Goal: Download file/media: Obtain a digital file from the website

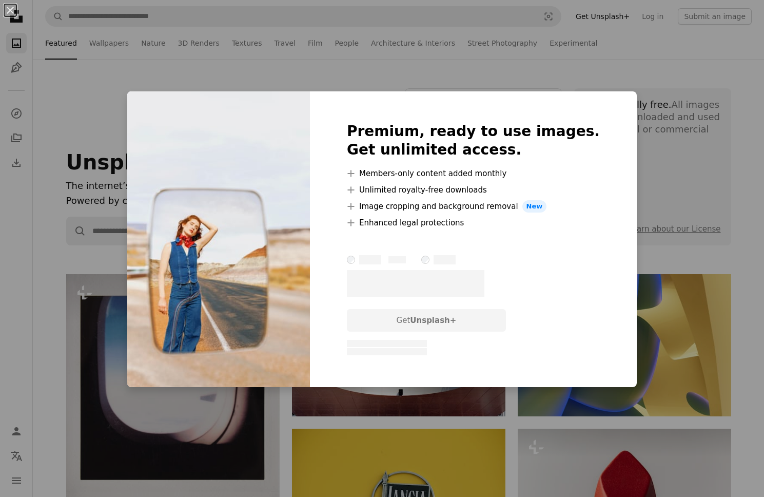
scroll to position [11884, 0]
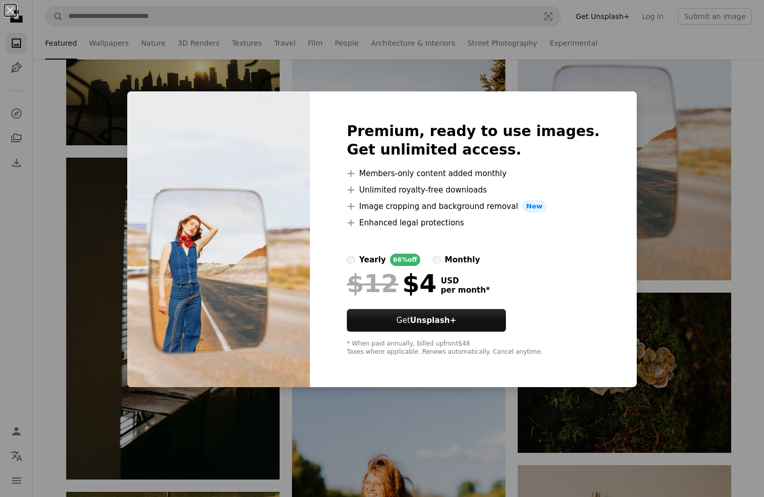
click at [666, 114] on div "An X shape Premium, ready to use images. Get unlimited access. A plus sign Memb…" at bounding box center [382, 248] width 764 height 497
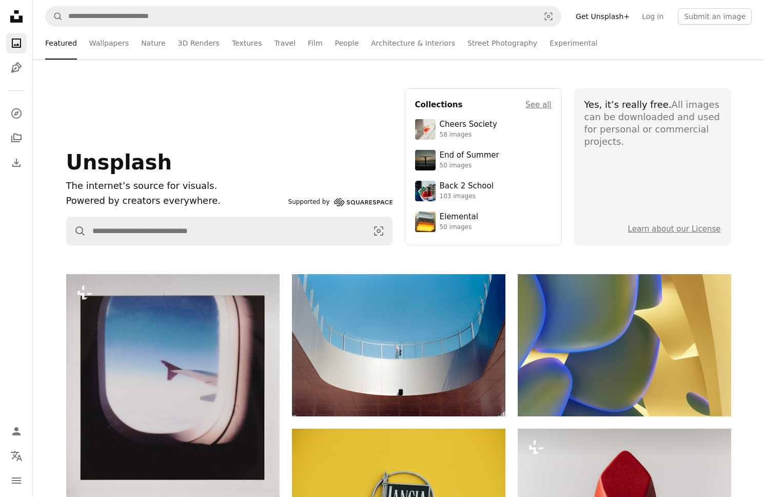
click at [17, 15] on icon "Unsplash logo Unsplash Home" at bounding box center [16, 16] width 21 height 21
click at [16, 41] on icon "A photo" at bounding box center [16, 43] width 12 height 12
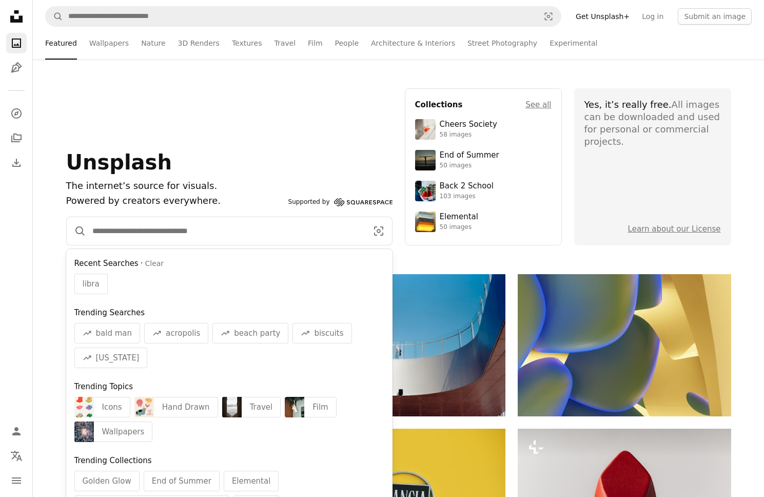
click at [320, 234] on input "Find visuals sitewide" at bounding box center [225, 231] width 279 height 28
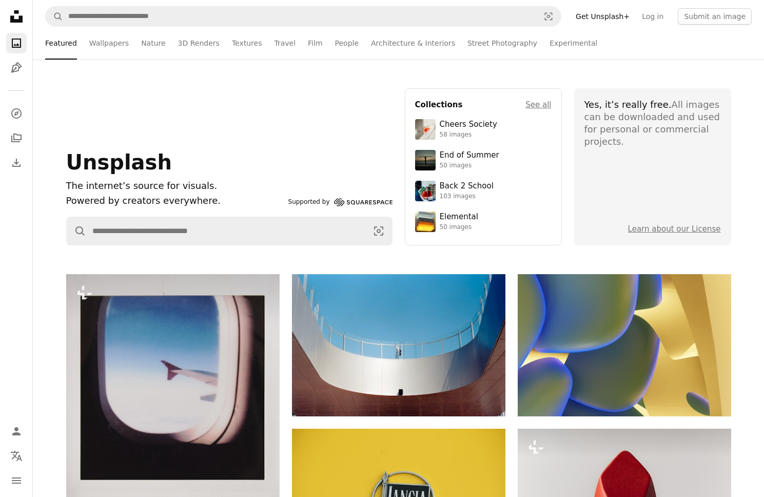
click at [339, 119] on div "Unsplash The internet’s source for visuals. Powered by creators everywhere. Sup…" at bounding box center [229, 166] width 326 height 157
click at [115, 48] on link "Wallpapers" at bounding box center [109, 43] width 40 height 33
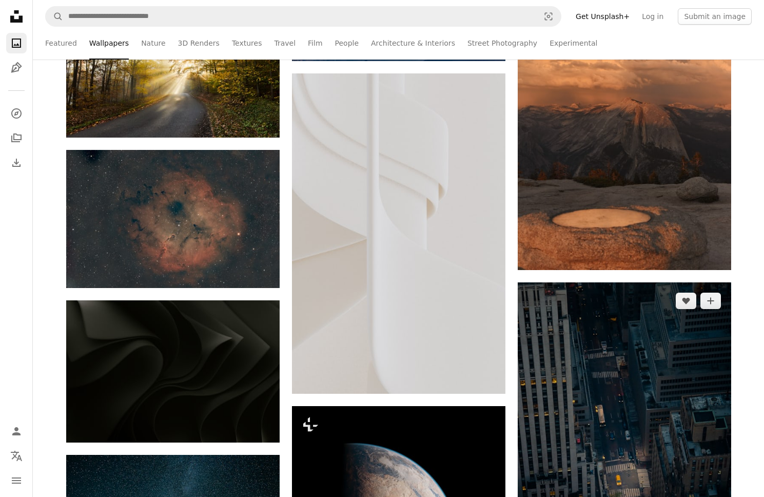
scroll to position [7802, 0]
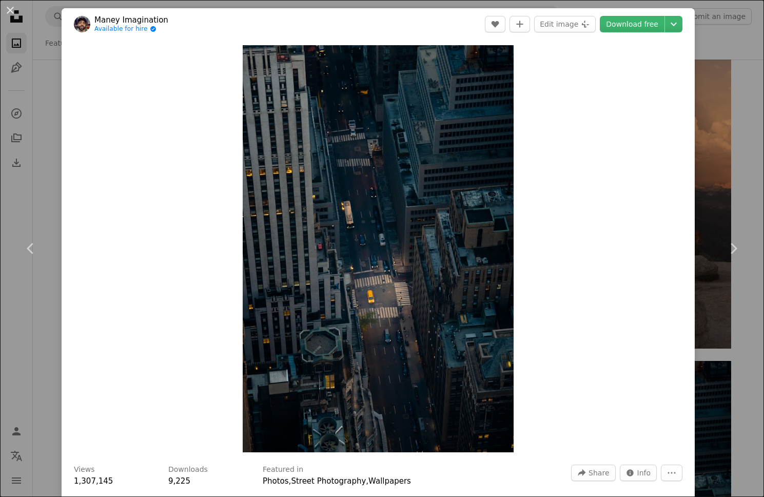
click at [33, 80] on div "An X shape Chevron left Chevron right [PERSON_NAME] Imagination Available for h…" at bounding box center [382, 248] width 764 height 497
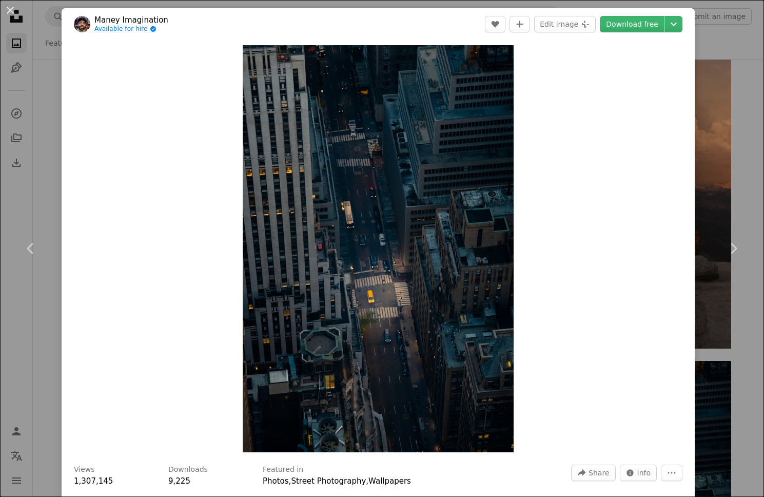
click at [10, 77] on div "An X shape Chevron left Chevron right [PERSON_NAME] Imagination Available for h…" at bounding box center [382, 248] width 764 height 497
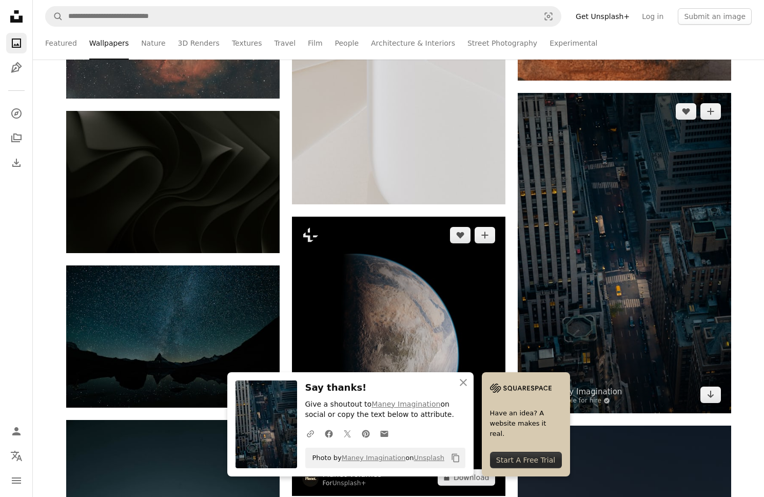
scroll to position [8058, 0]
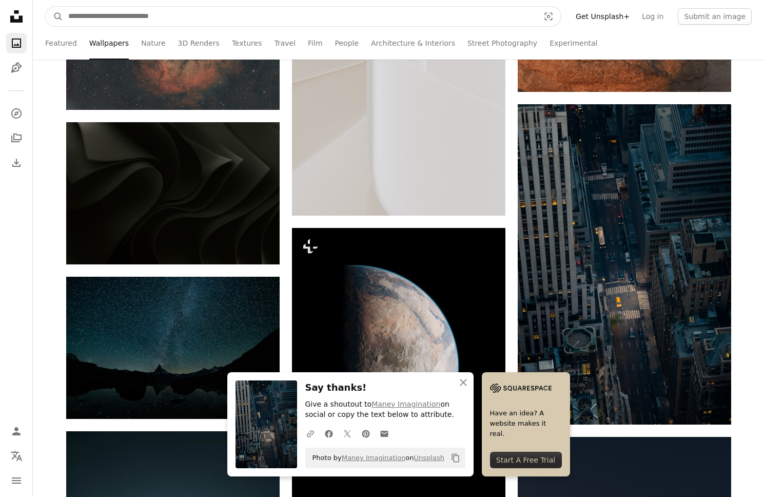
click at [289, 12] on input "Find visuals sitewide" at bounding box center [299, 17] width 473 height 20
type input "*"
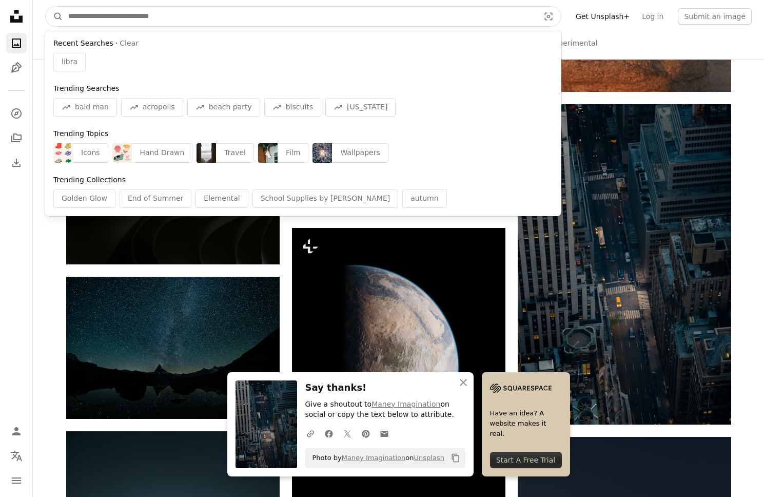
type input "*"
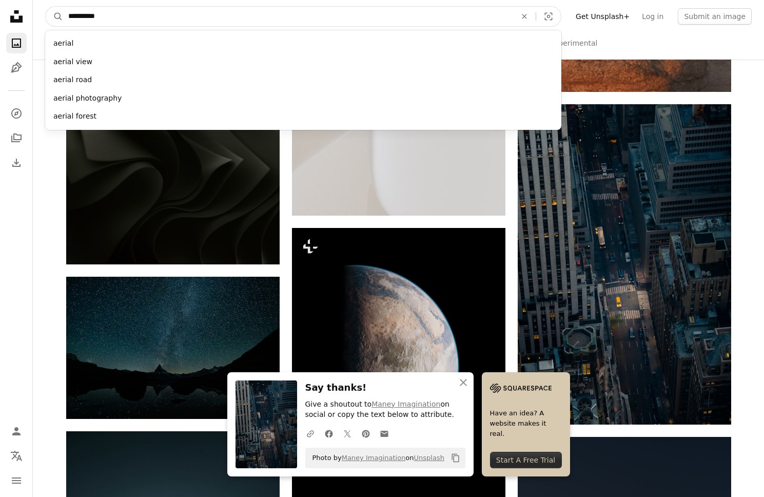
type input "**********"
click button "A magnifying glass" at bounding box center [54, 17] width 17 height 20
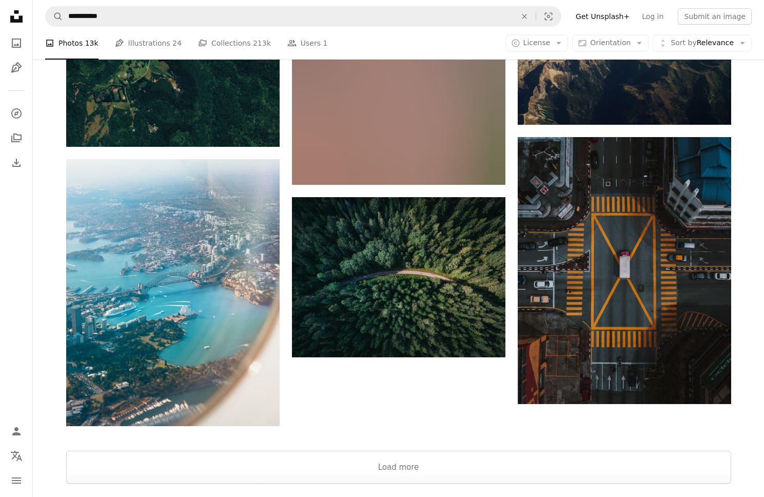
scroll to position [1461, 0]
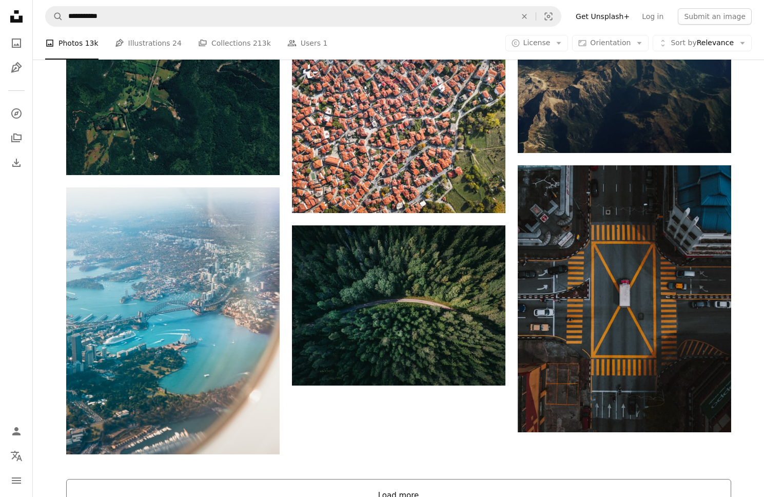
click at [371, 479] on button "Load more" at bounding box center [398, 495] width 665 height 33
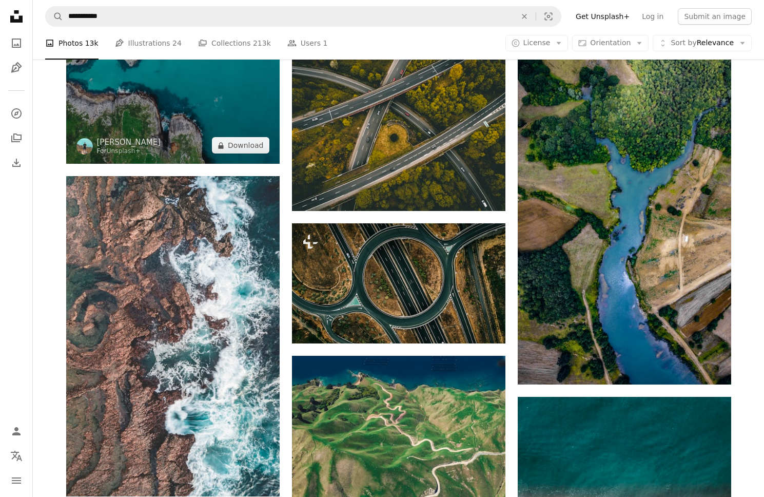
scroll to position [2790, 0]
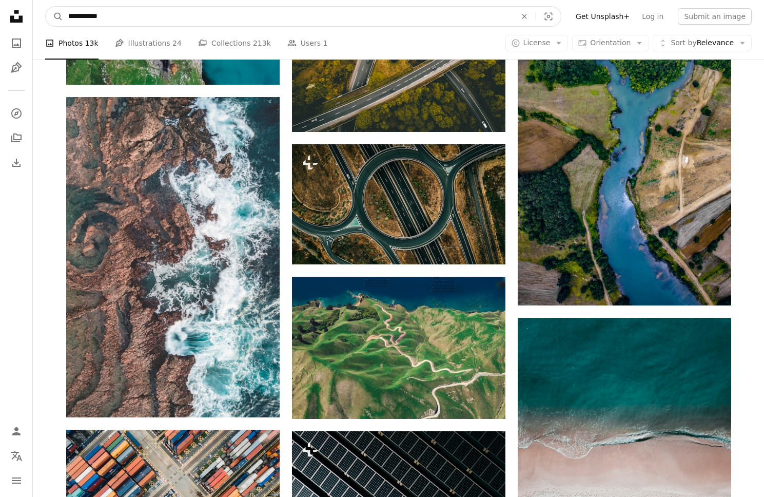
click at [217, 11] on input "**********" at bounding box center [288, 17] width 450 height 20
type input "*********"
click button "A magnifying glass" at bounding box center [54, 17] width 17 height 20
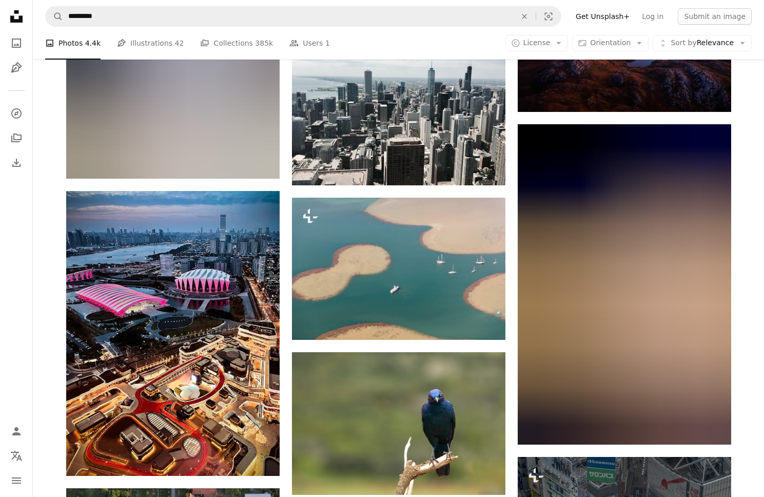
scroll to position [2479, 0]
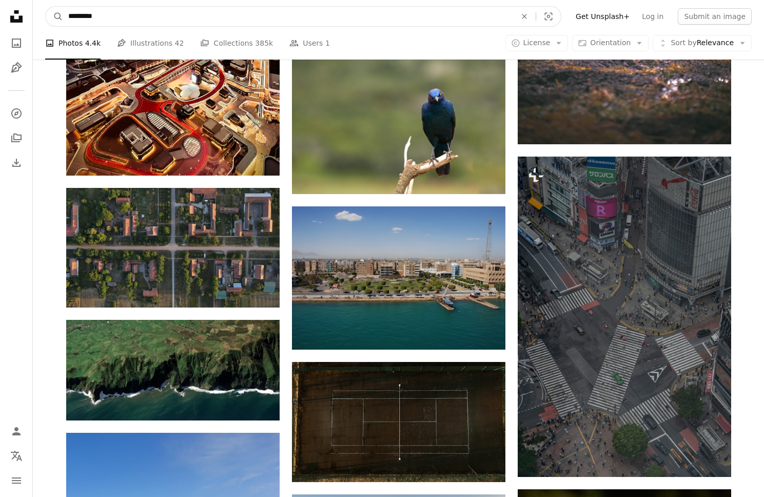
click at [84, 15] on input "*********" at bounding box center [288, 17] width 450 height 20
type input "**********"
click button "A magnifying glass" at bounding box center [54, 17] width 17 height 20
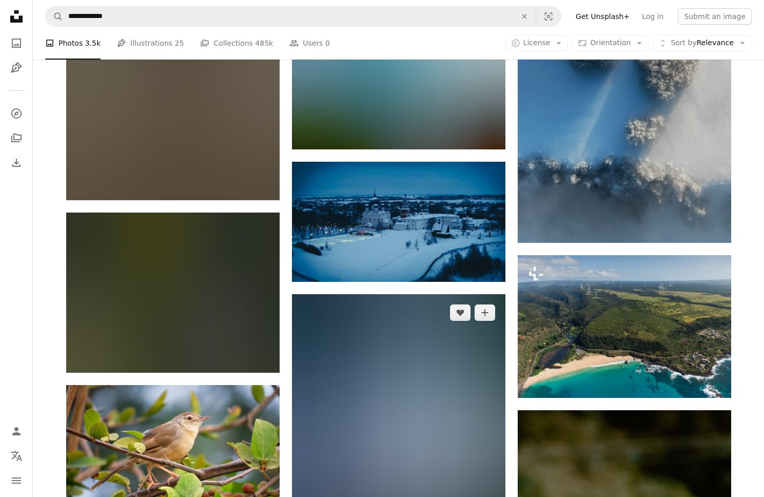
scroll to position [6591, 0]
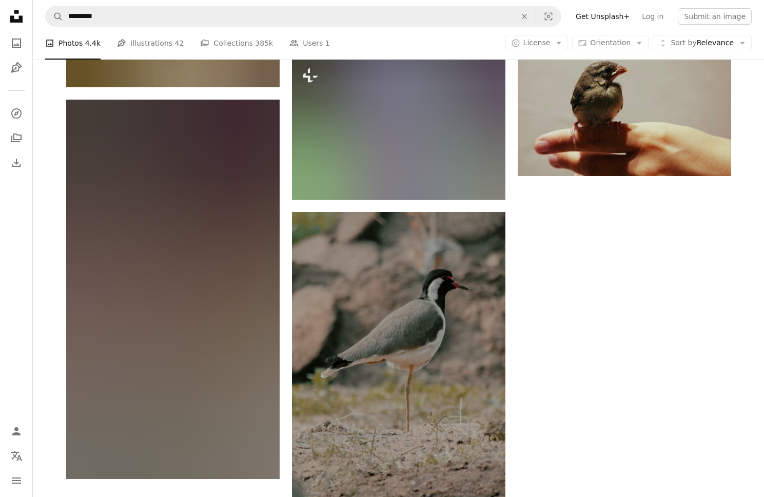
scroll to position [2479, 0]
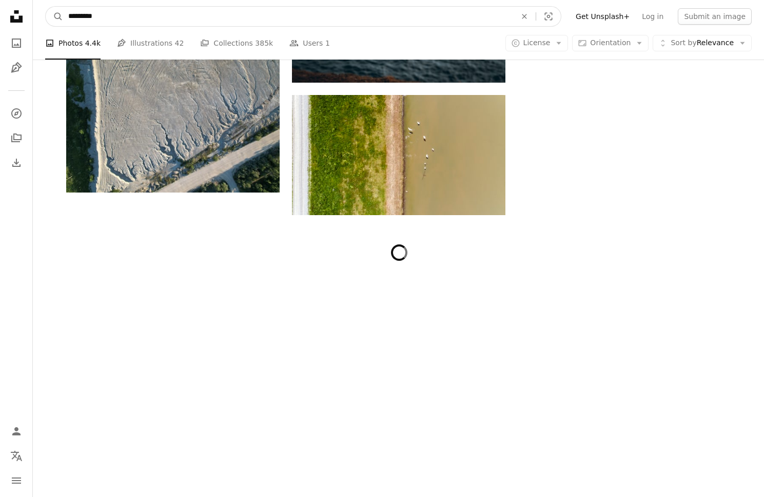
click at [189, 22] on input "*********" at bounding box center [288, 17] width 450 height 20
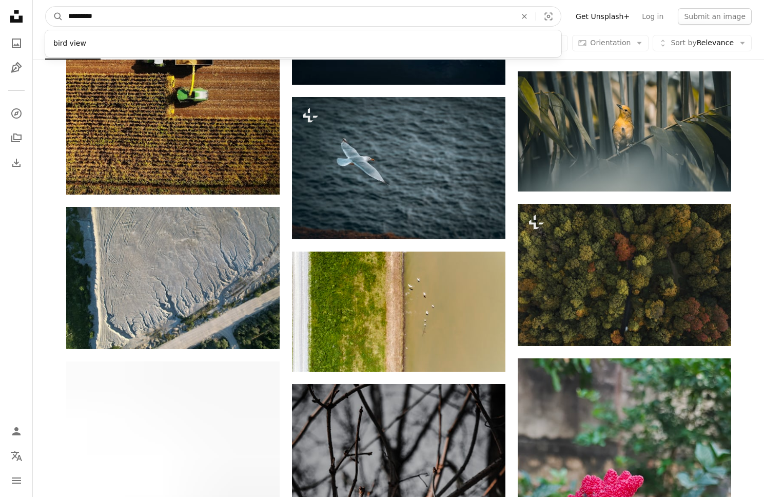
scroll to position [5643, 0]
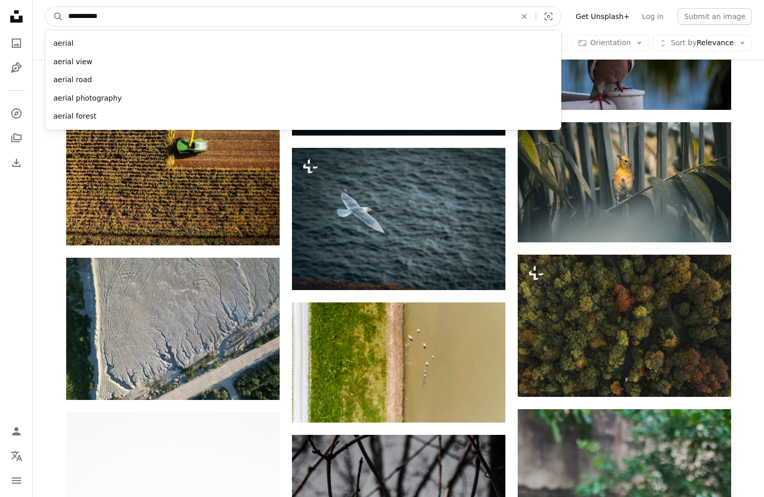
type input "**********"
click at [46, 7] on button "A magnifying glass" at bounding box center [54, 17] width 17 height 20
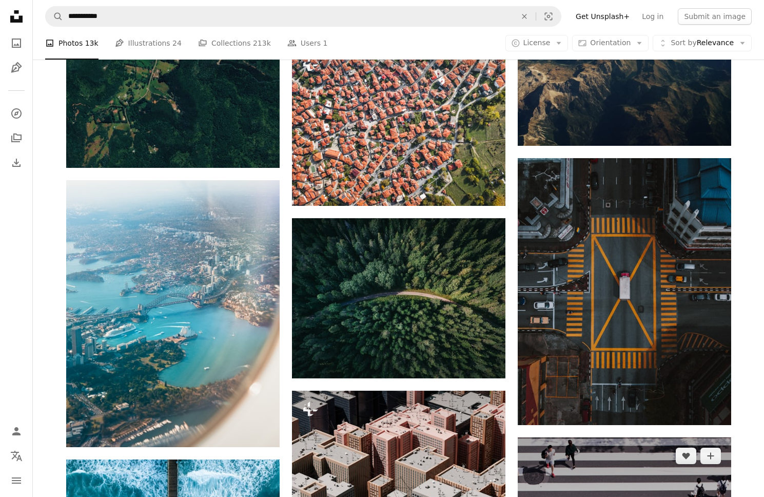
scroll to position [1447, 0]
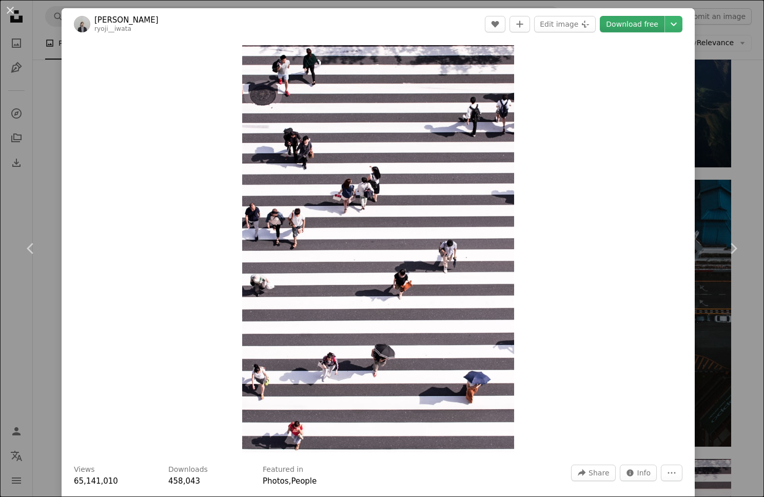
click at [632, 23] on link "Download free" at bounding box center [632, 24] width 65 height 16
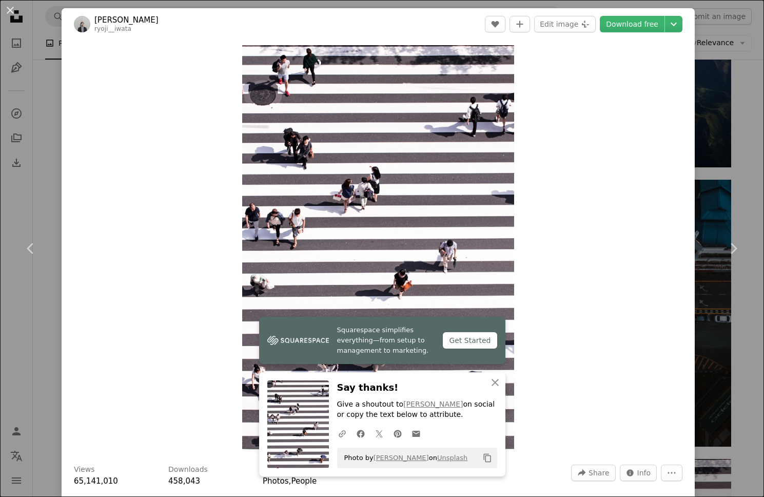
click at [42, 64] on div "An X shape Chevron left Chevron right [PERSON_NAME] ryoji__iwata A heart A plus…" at bounding box center [382, 248] width 764 height 497
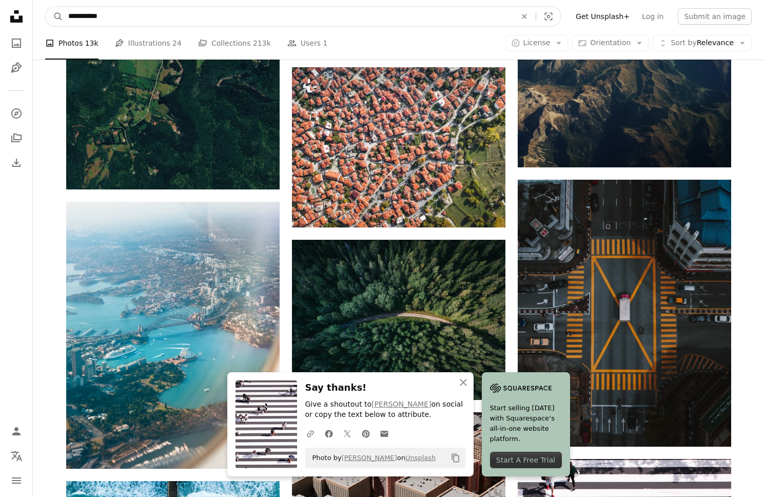
click at [141, 20] on input "**********" at bounding box center [288, 17] width 450 height 20
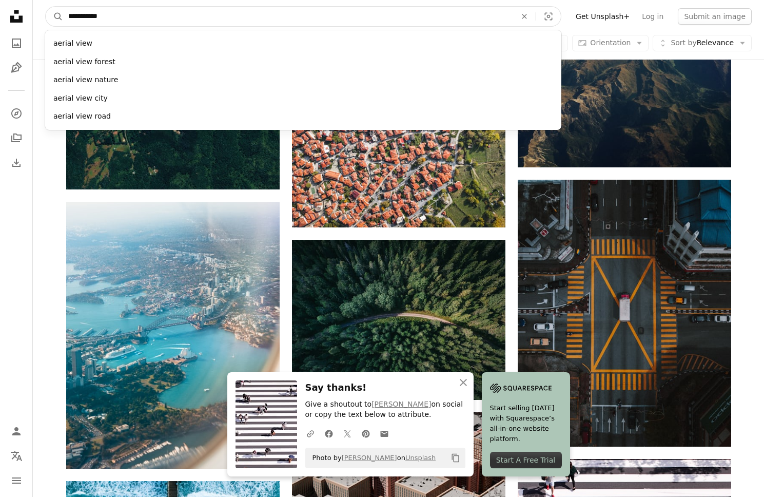
click at [141, 20] on input "**********" at bounding box center [288, 17] width 450 height 20
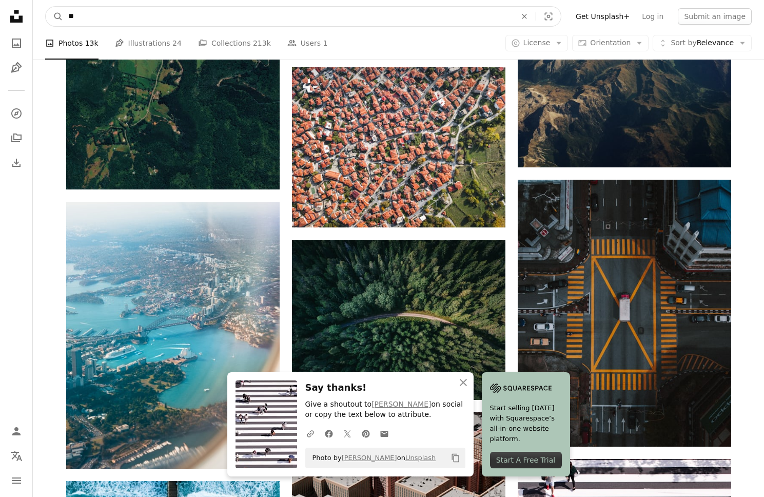
type input "*"
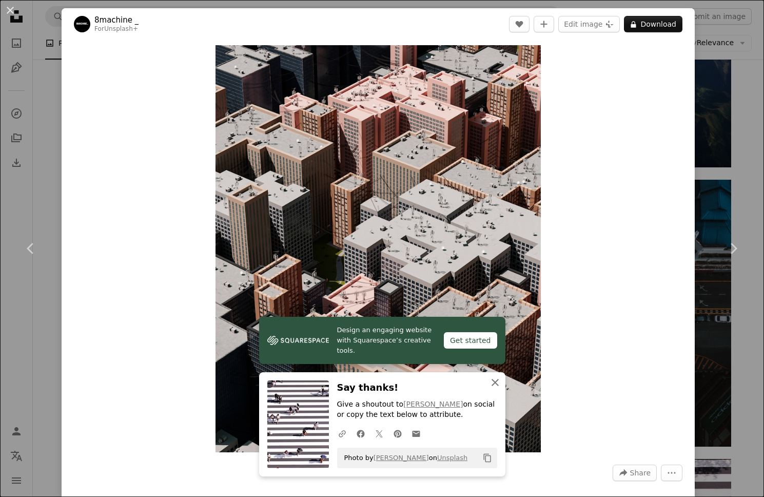
click at [499, 386] on icon "An X shape" at bounding box center [495, 382] width 12 height 12
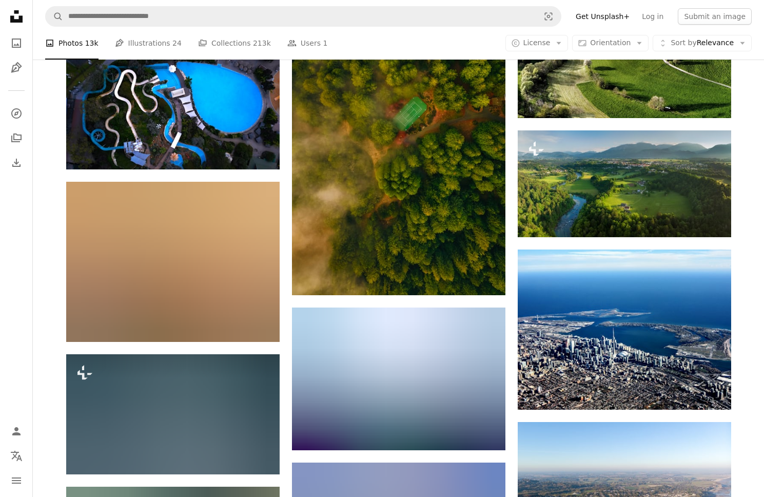
scroll to position [8714, 0]
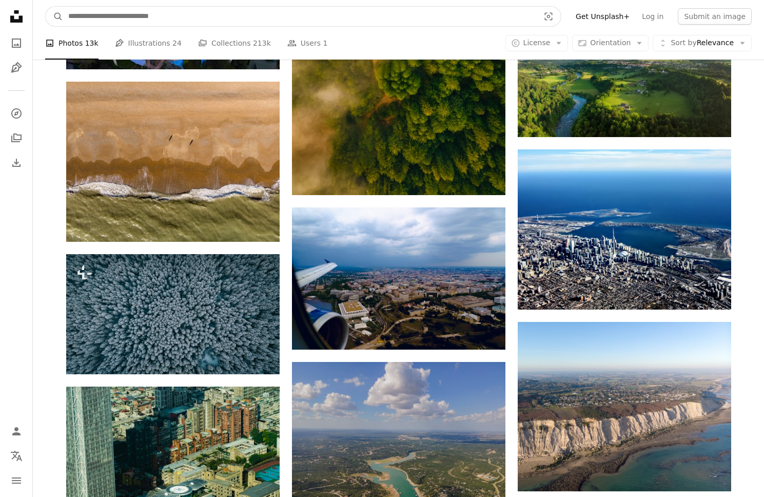
click at [153, 17] on input "Find visuals sitewide" at bounding box center [299, 17] width 473 height 20
type input "*******"
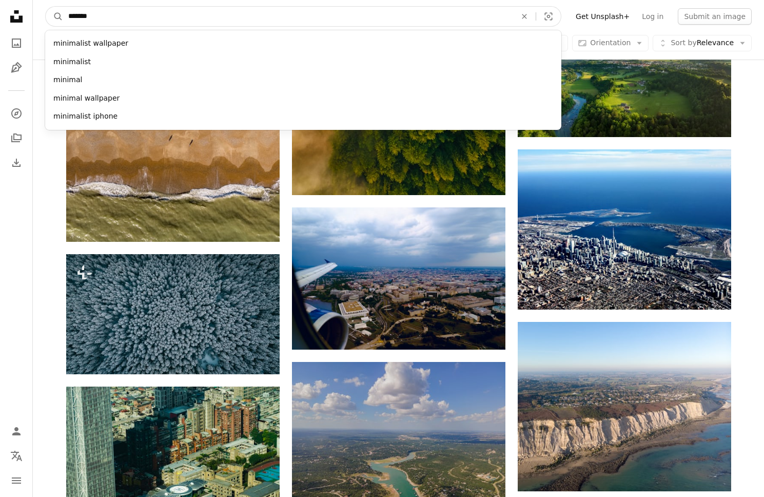
click button "A magnifying glass" at bounding box center [54, 17] width 17 height 20
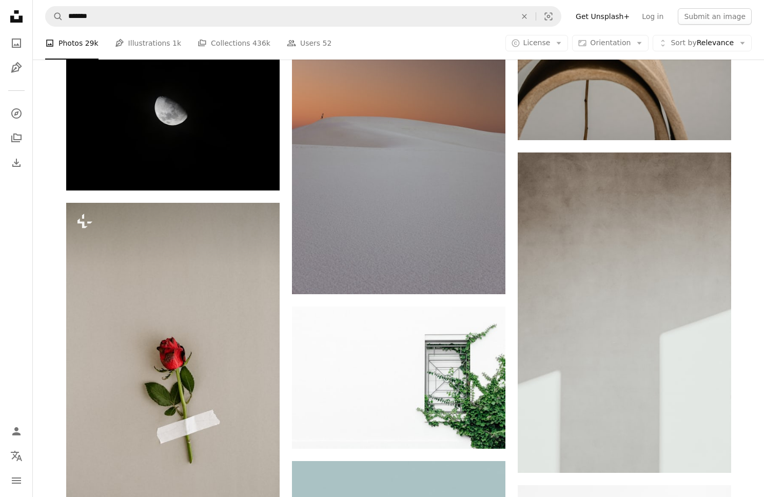
scroll to position [10923, 0]
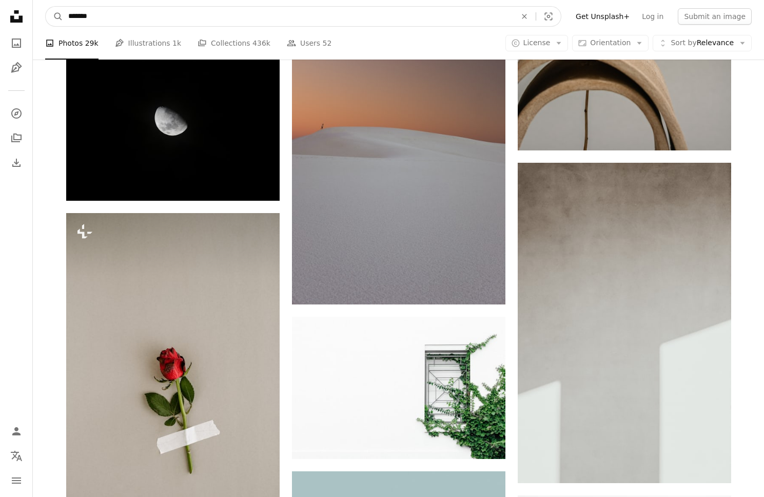
click at [134, 18] on input "*******" at bounding box center [288, 17] width 450 height 20
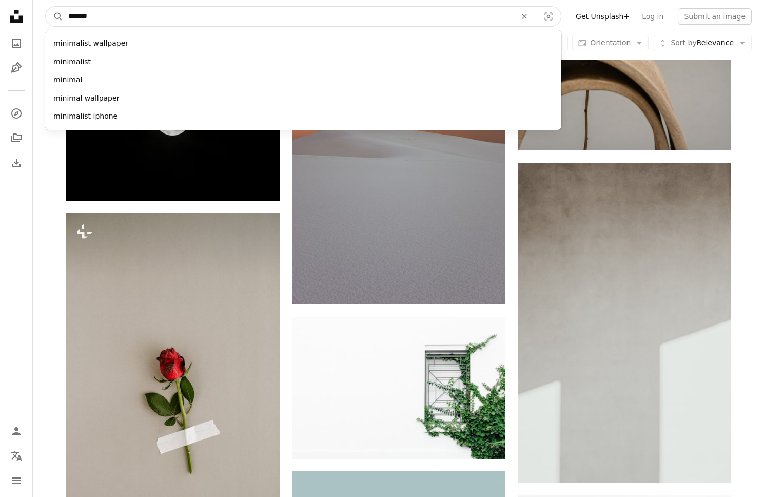
click at [134, 18] on input "*******" at bounding box center [288, 17] width 450 height 20
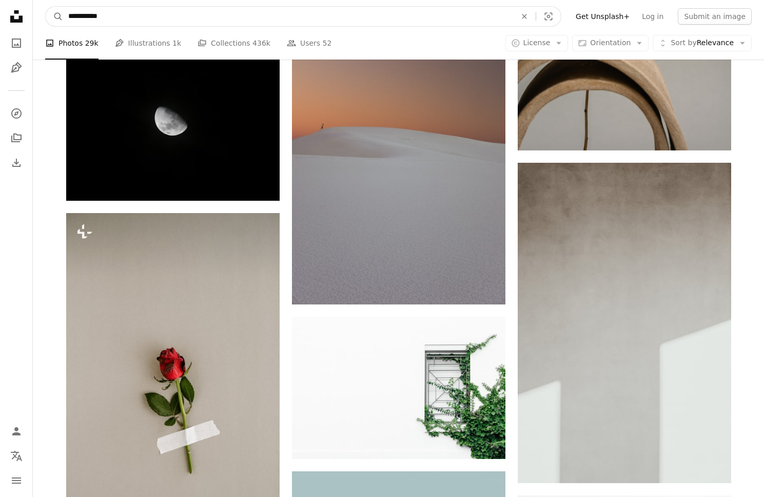
type input "**********"
click button "A magnifying glass" at bounding box center [54, 17] width 17 height 20
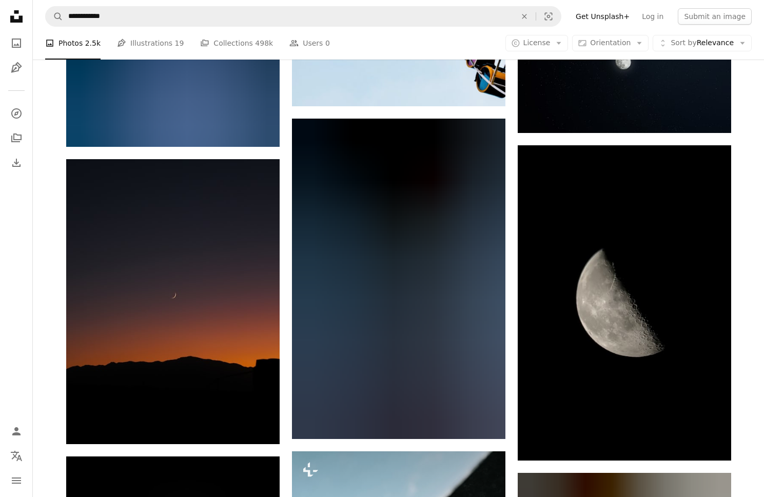
scroll to position [6010, 0]
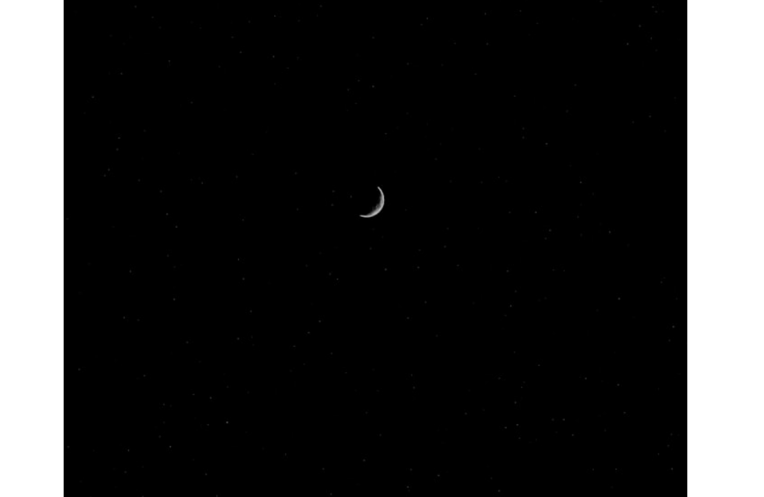
scroll to position [6010, 0]
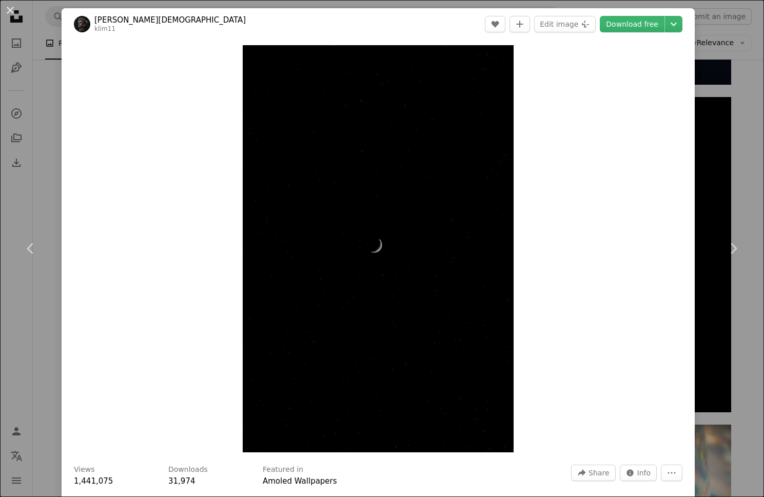
click at [22, 45] on div "An X shape Chevron left Chevron right [PERSON_NAME] klim11 A heart A plus sign …" at bounding box center [382, 248] width 764 height 497
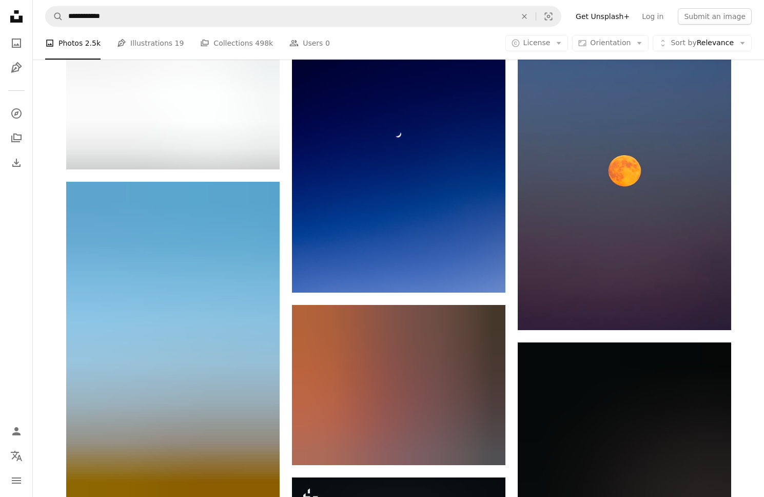
scroll to position [7348, 0]
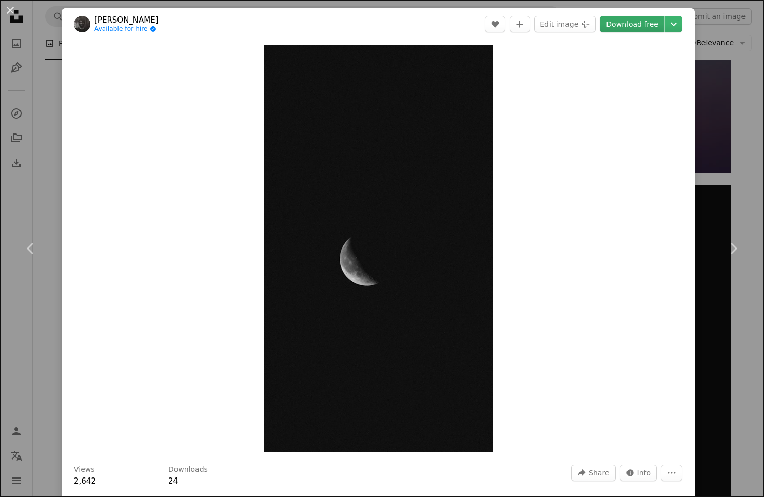
click at [633, 23] on link "Download free" at bounding box center [632, 24] width 65 height 16
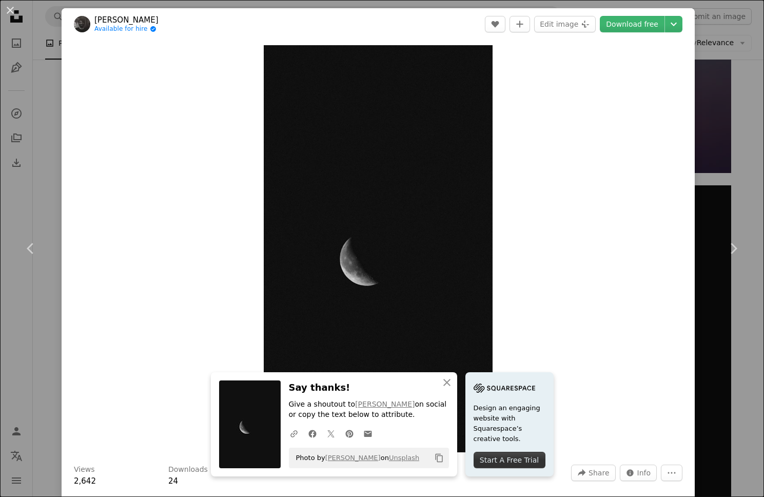
click at [41, 156] on div "An X shape Chevron left Chevron right [PERSON_NAME] Available for hire A checkm…" at bounding box center [382, 248] width 764 height 497
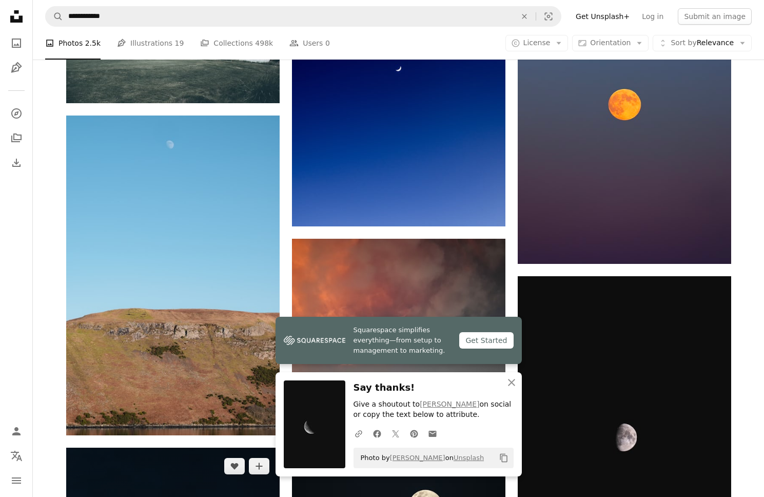
scroll to position [7242, 0]
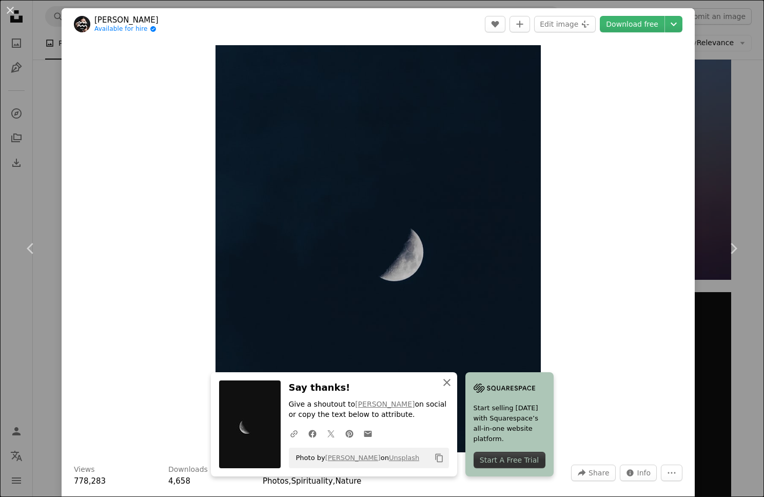
click at [451, 381] on icon "button" at bounding box center [447, 382] width 7 height 7
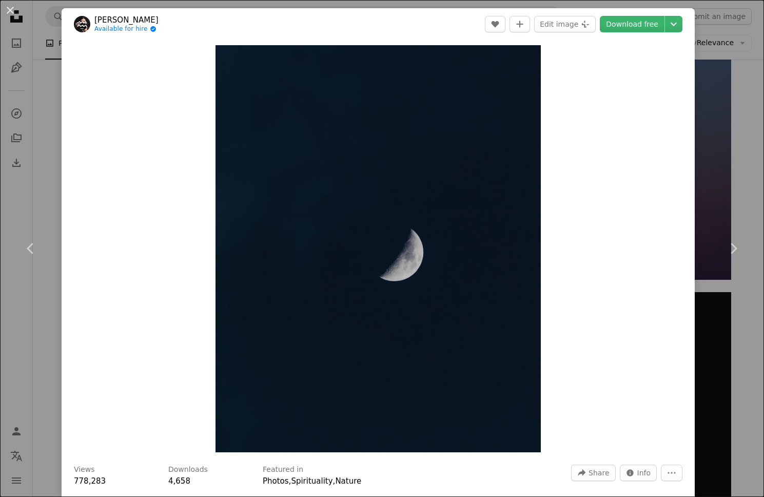
click at [45, 144] on div "An X shape Chevron left Chevron right [PERSON_NAME] Available for hire A checkm…" at bounding box center [382, 248] width 764 height 497
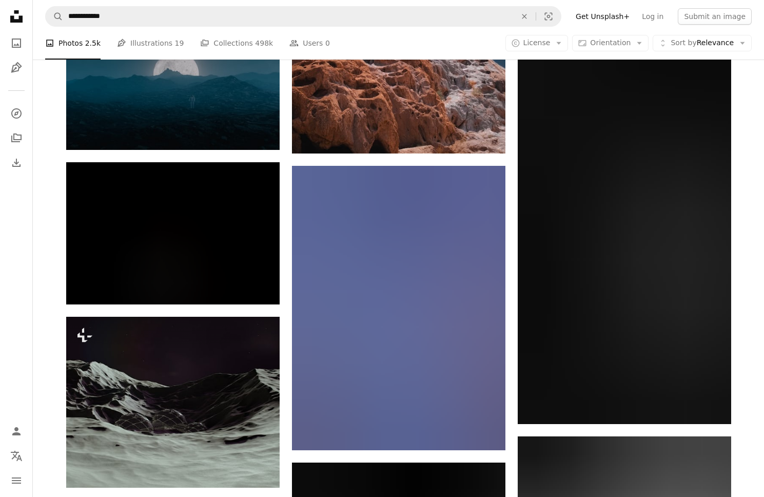
scroll to position [7955, 0]
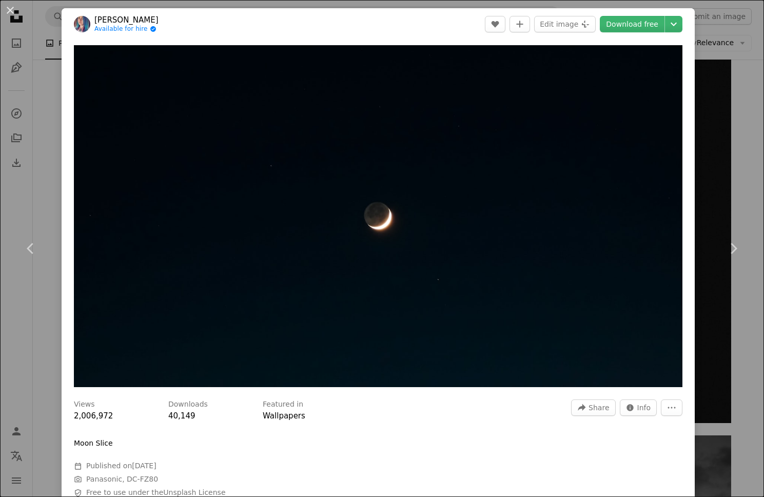
click at [62, 151] on div "Zoom in" at bounding box center [378, 216] width 633 height 352
click at [43, 108] on div "An X shape Chevron left Chevron right [PERSON_NAME] Available for hire A checkm…" at bounding box center [382, 248] width 764 height 497
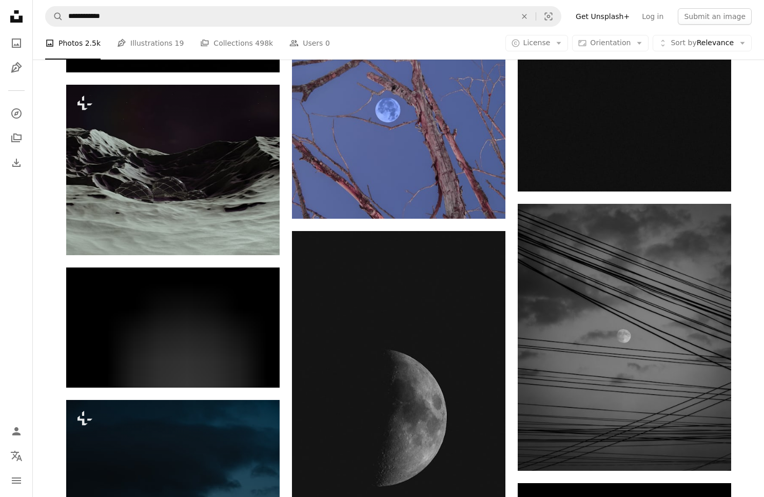
scroll to position [8073, 0]
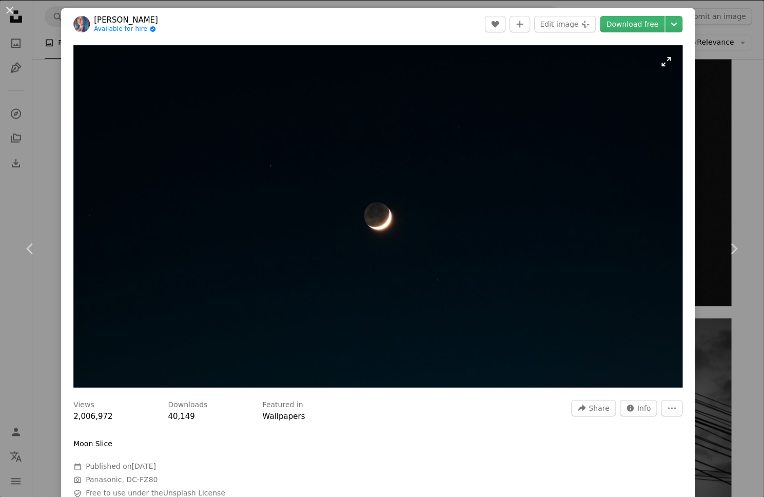
scroll to position [8073, 0]
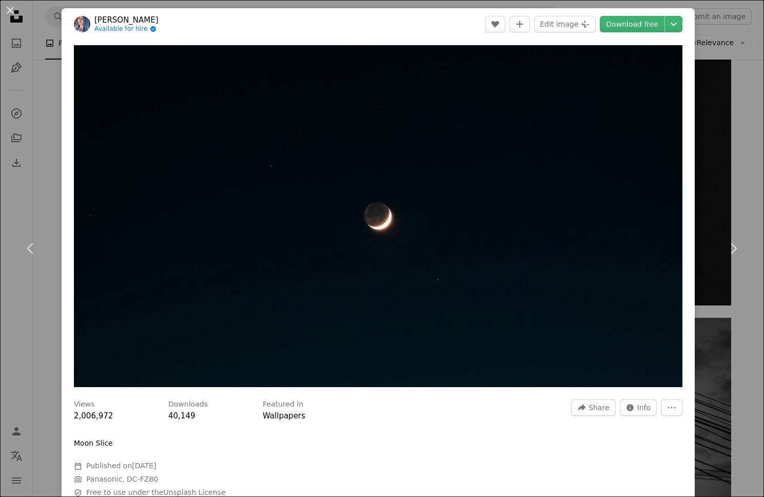
click at [35, 130] on div "An X shape Chevron left Chevron right [PERSON_NAME] Available for hire A checkm…" at bounding box center [382, 248] width 764 height 497
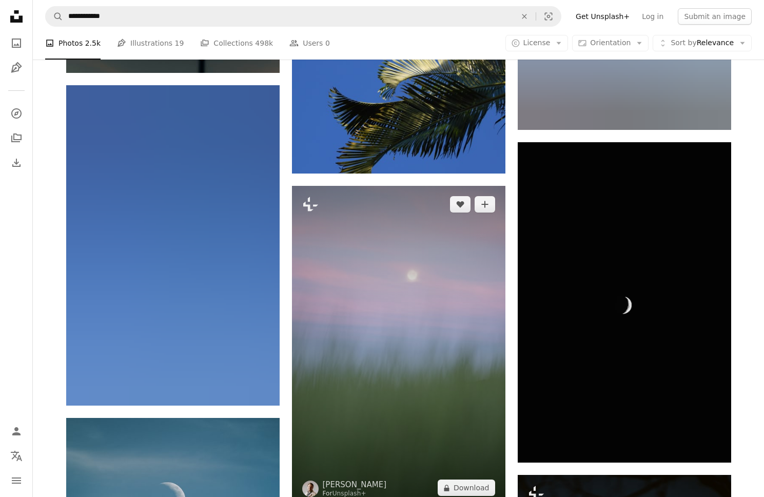
scroll to position [15685, 0]
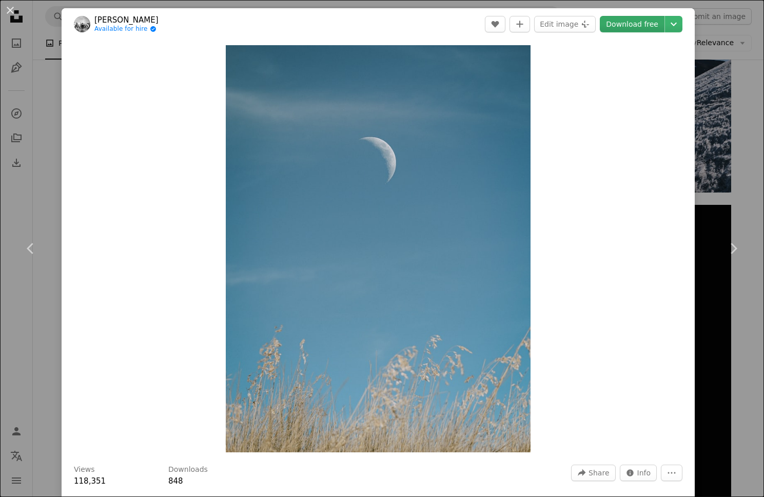
click at [643, 25] on link "Download free" at bounding box center [632, 24] width 65 height 16
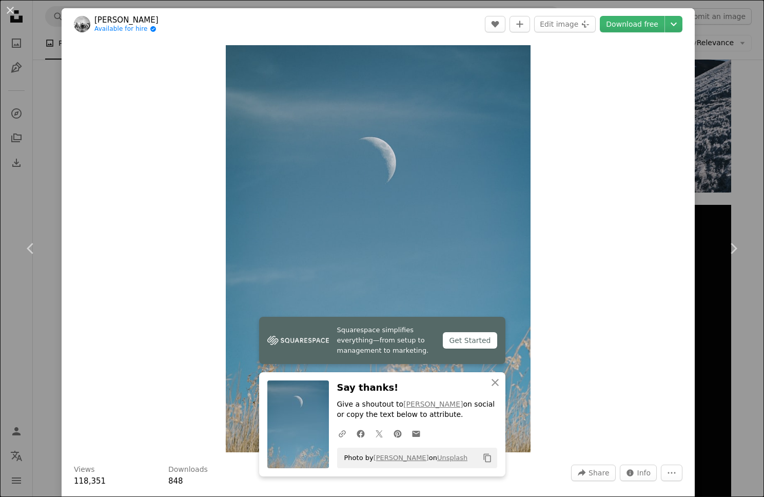
click at [47, 131] on div "An X shape Chevron left Chevron right [PERSON_NAME] Available for hire A checkm…" at bounding box center [382, 248] width 764 height 497
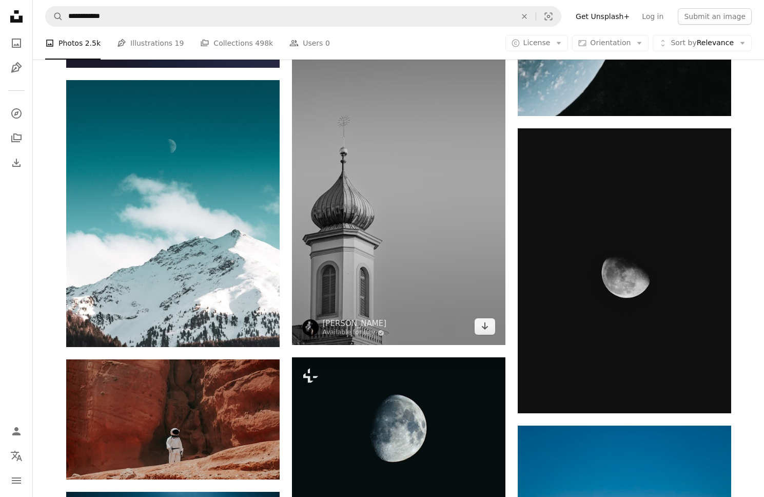
scroll to position [17060, 0]
